Goal: Task Accomplishment & Management: Use online tool/utility

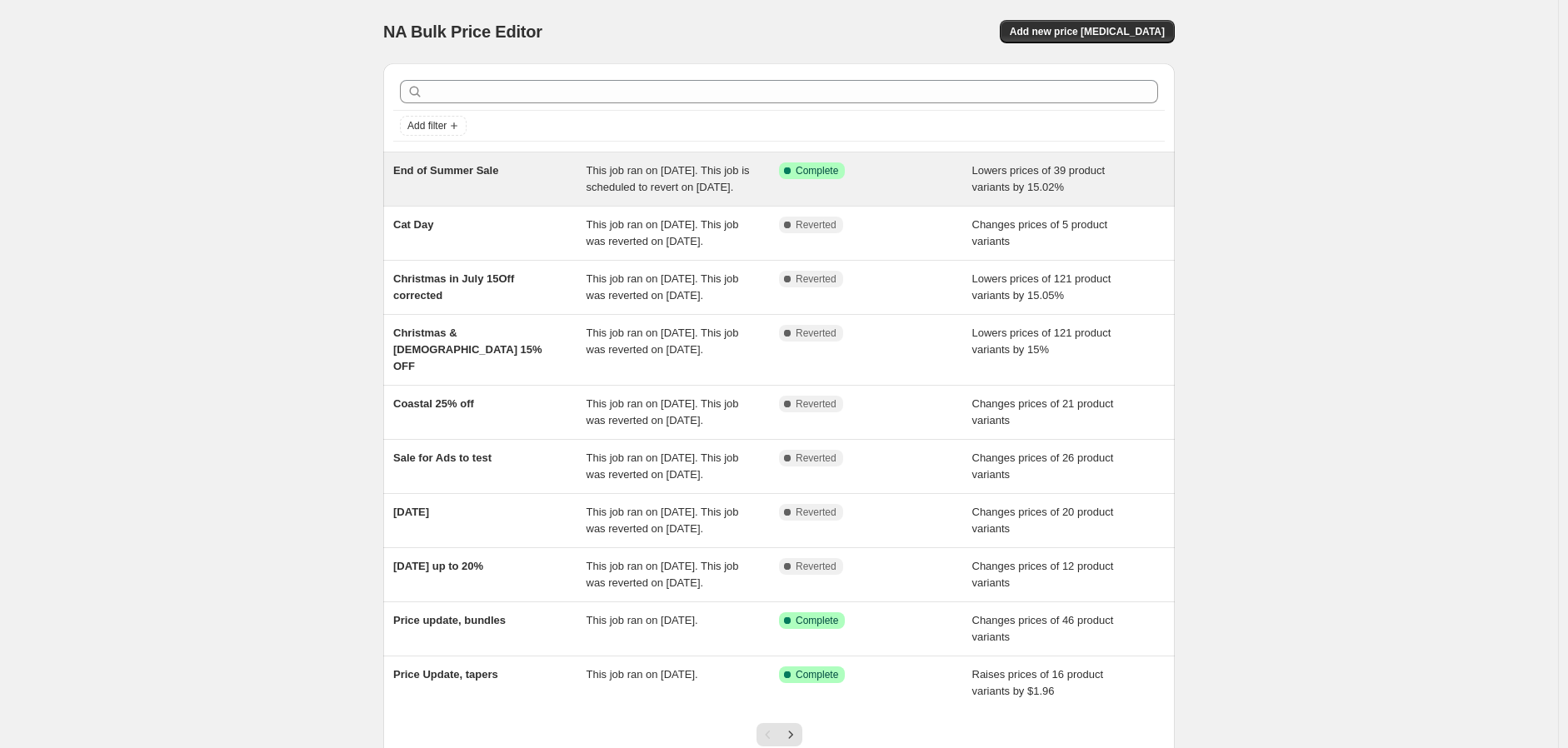
click at [694, 193] on span "This job ran on [DATE]. This job is scheduled to revert on [DATE]." at bounding box center [668, 178] width 164 height 30
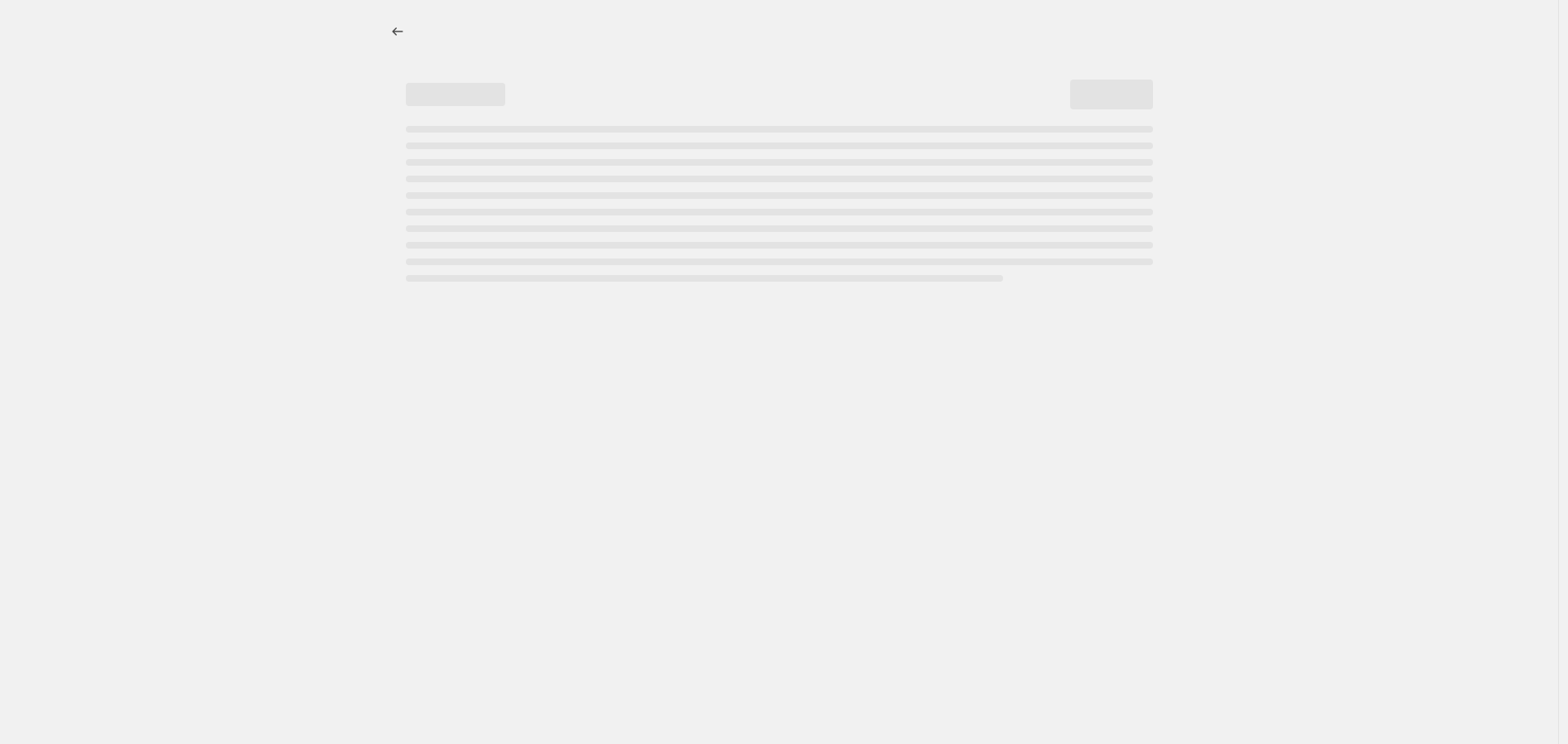
select select "percentage"
select select "collection"
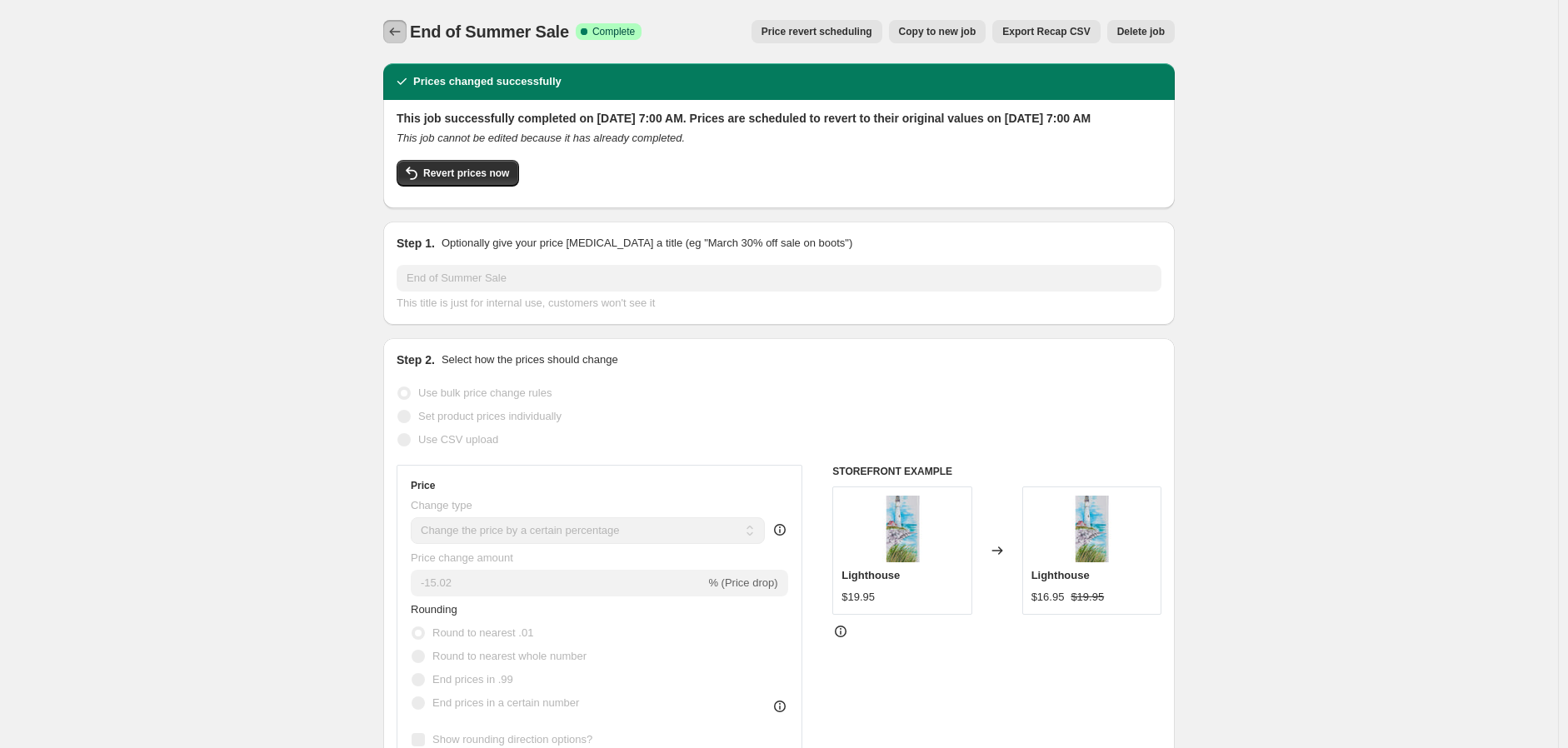
click at [394, 34] on icon "Price change jobs" at bounding box center [394, 31] width 17 height 17
